Goal: Browse casually: Explore the website without a specific task or goal

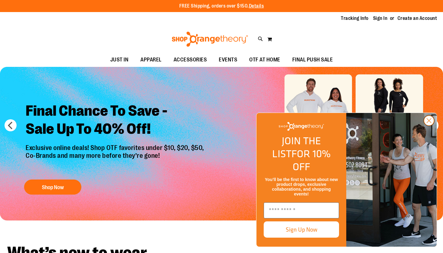
click at [430, 126] on circle "Close dialog" at bounding box center [429, 121] width 10 height 10
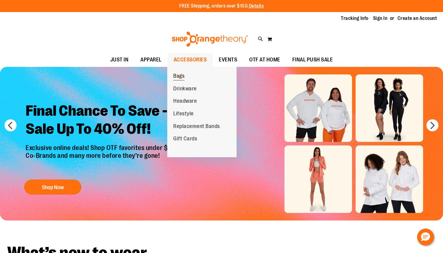
click at [180, 75] on span "Bags" at bounding box center [178, 77] width 11 height 8
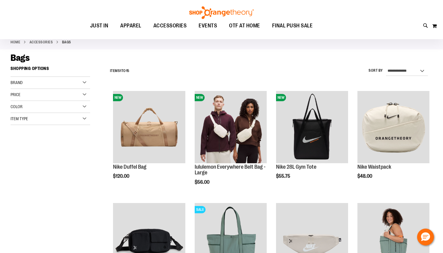
scroll to position [32, 0]
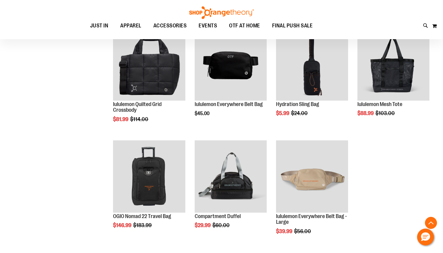
scroll to position [316, 0]
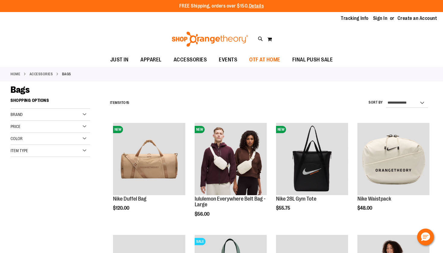
click at [275, 61] on span "OTF AT HOME" at bounding box center [264, 60] width 31 height 14
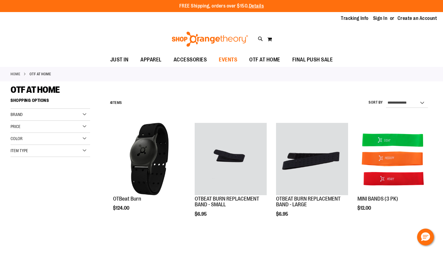
click at [230, 55] on span "EVENTS" at bounding box center [228, 60] width 18 height 14
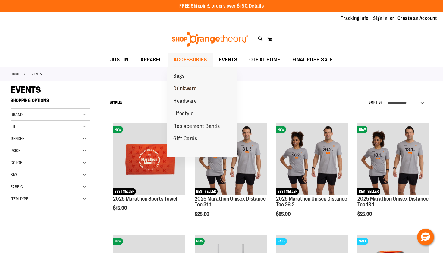
click at [186, 87] on span "Drinkware" at bounding box center [184, 89] width 23 height 8
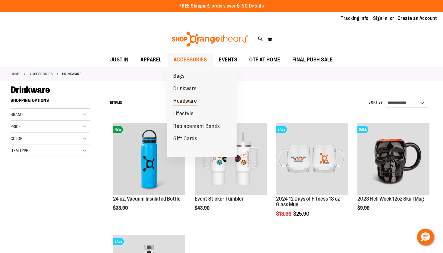
click at [194, 98] on span "Headware" at bounding box center [184, 102] width 23 height 8
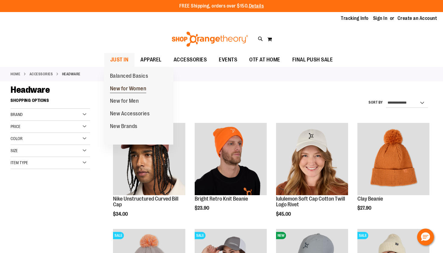
click at [119, 89] on span "New for Women" at bounding box center [128, 89] width 36 height 8
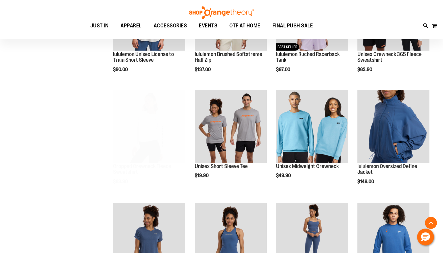
scroll to position [300, 0]
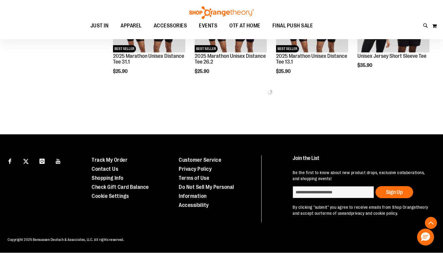
scroll to position [635, 0]
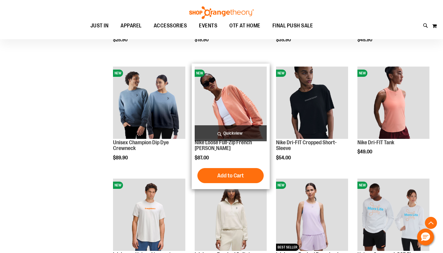
scroll to position [102, 0]
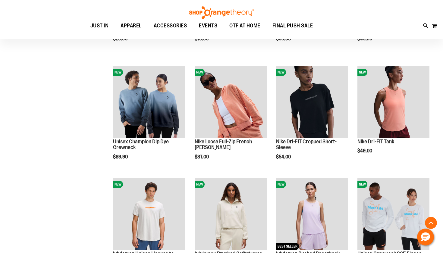
click at [196, 1] on div "Toggle Nav Search Popular Suggestions Advanced Search" at bounding box center [221, 19] width 443 height 39
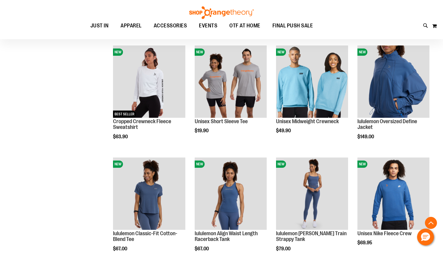
scroll to position [352, 0]
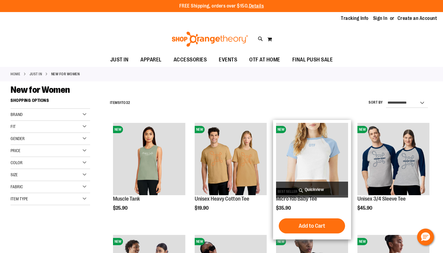
click at [309, 163] on img "product" at bounding box center [312, 159] width 72 height 72
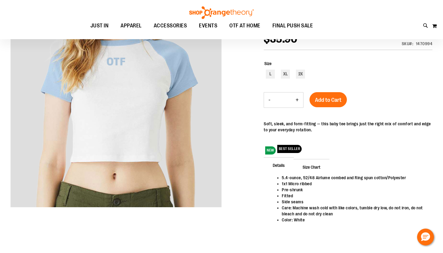
scroll to position [22, 0]
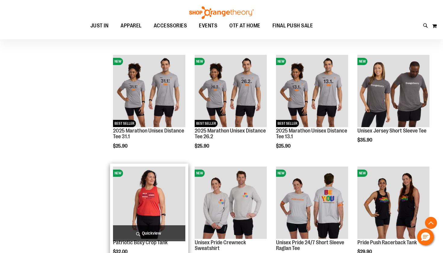
scroll to position [626, 0]
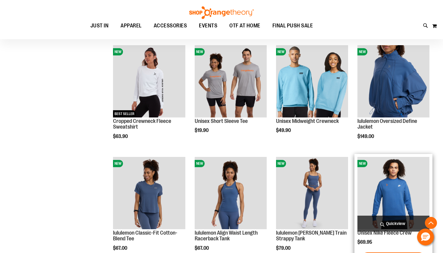
scroll to position [405, 0]
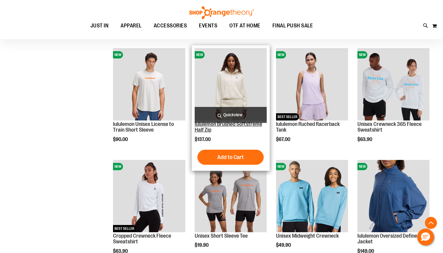
scroll to position [304, 0]
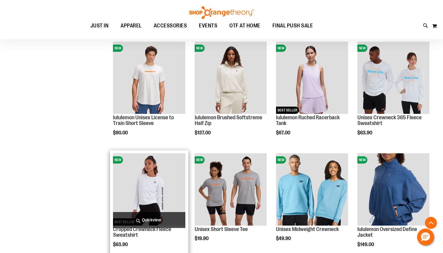
click at [186, 192] on div "NEW BEST SELLER Cropped Crewneck Fleece Sweatshirt $63.90 Quickview Add to Cart…" at bounding box center [149, 213] width 78 height 126
click at [160, 183] on img "product" at bounding box center [149, 189] width 72 height 72
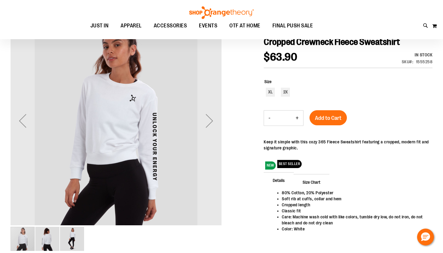
scroll to position [6, 0]
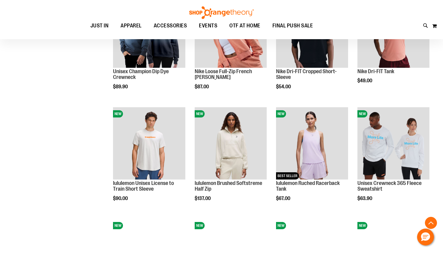
scroll to position [201, 0]
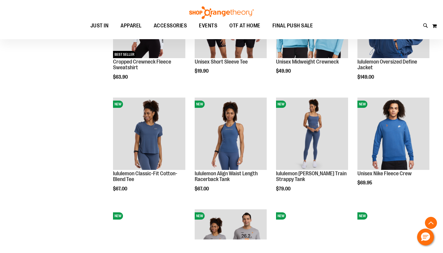
scroll to position [406, 0]
